Goal: Information Seeking & Learning: Compare options

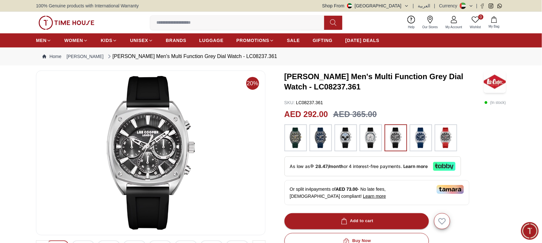
scroll to position [40, 0]
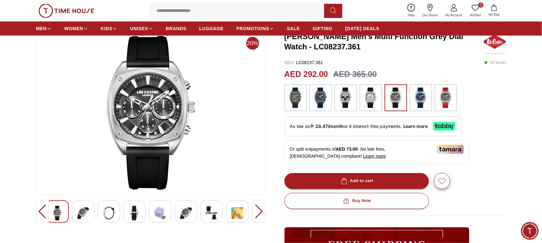
click at [85, 216] on img at bounding box center [83, 213] width 12 height 15
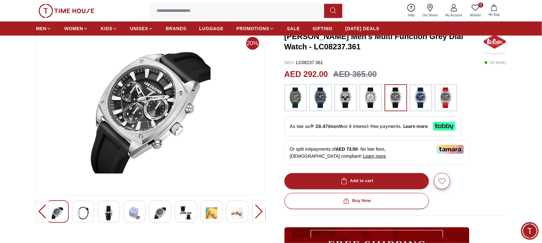
click at [81, 212] on img at bounding box center [83, 213] width 12 height 15
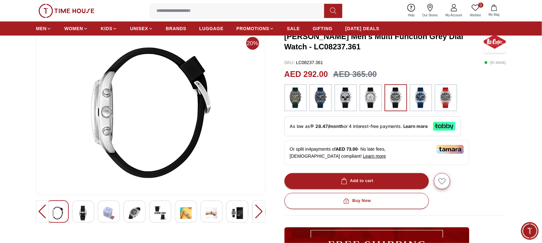
click at [113, 211] on img at bounding box center [109, 213] width 12 height 15
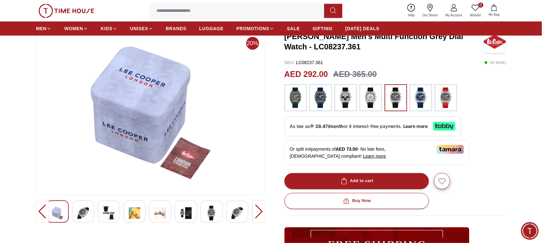
click at [134, 212] on img at bounding box center [135, 213] width 12 height 15
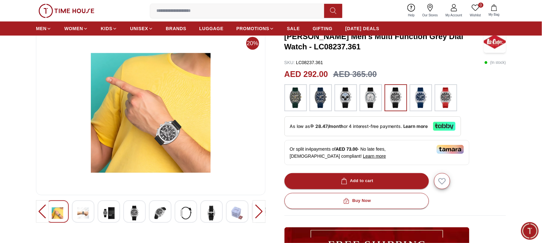
click at [161, 211] on img at bounding box center [160, 213] width 12 height 15
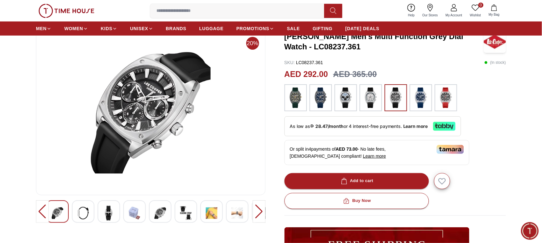
click at [188, 214] on img at bounding box center [186, 213] width 12 height 15
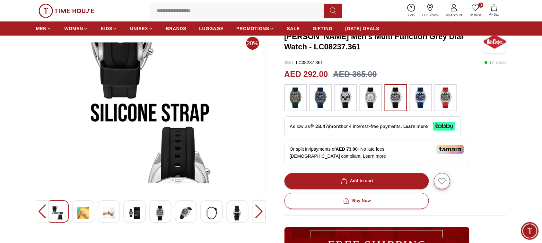
click at [442, 97] on img at bounding box center [446, 98] width 16 height 21
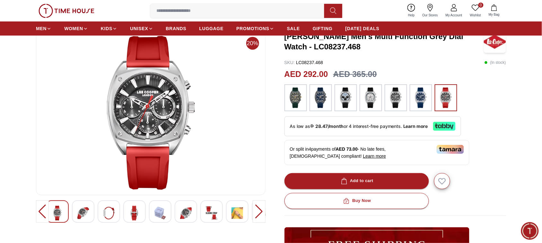
click at [420, 103] on img at bounding box center [421, 98] width 16 height 21
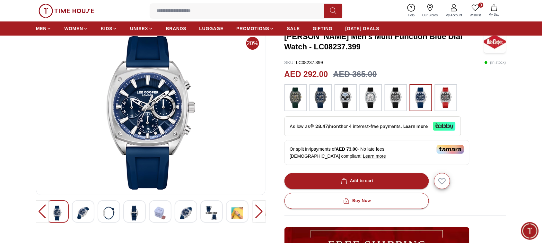
click at [398, 101] on img at bounding box center [396, 98] width 16 height 21
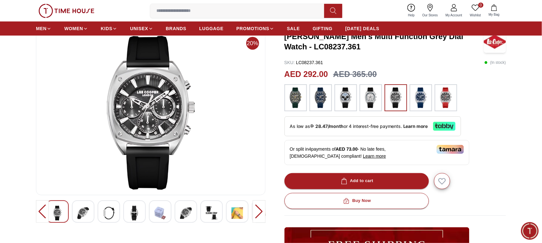
click at [366, 97] on img at bounding box center [371, 98] width 16 height 21
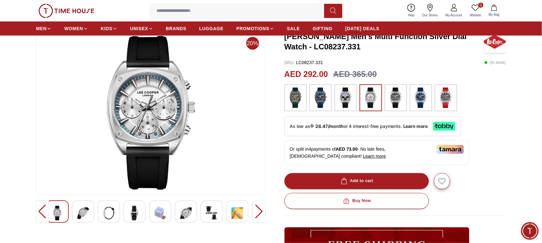
click at [346, 97] on img at bounding box center [345, 98] width 16 height 21
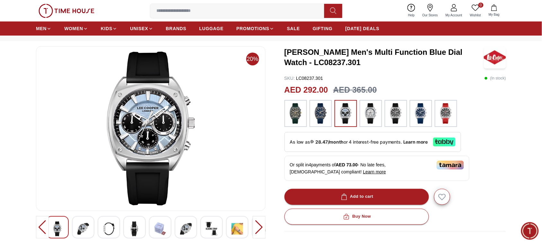
scroll to position [40, 0]
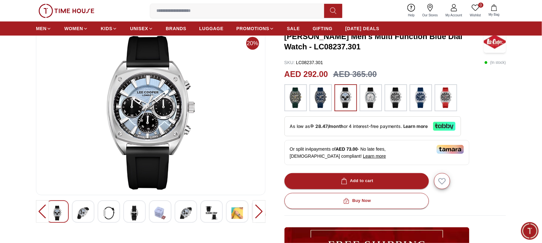
click at [321, 99] on img at bounding box center [320, 98] width 16 height 21
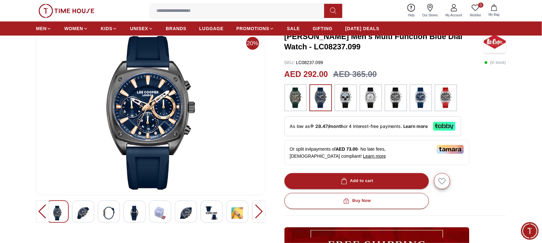
click at [297, 96] on img at bounding box center [295, 98] width 16 height 21
